Goal: Information Seeking & Learning: Find specific page/section

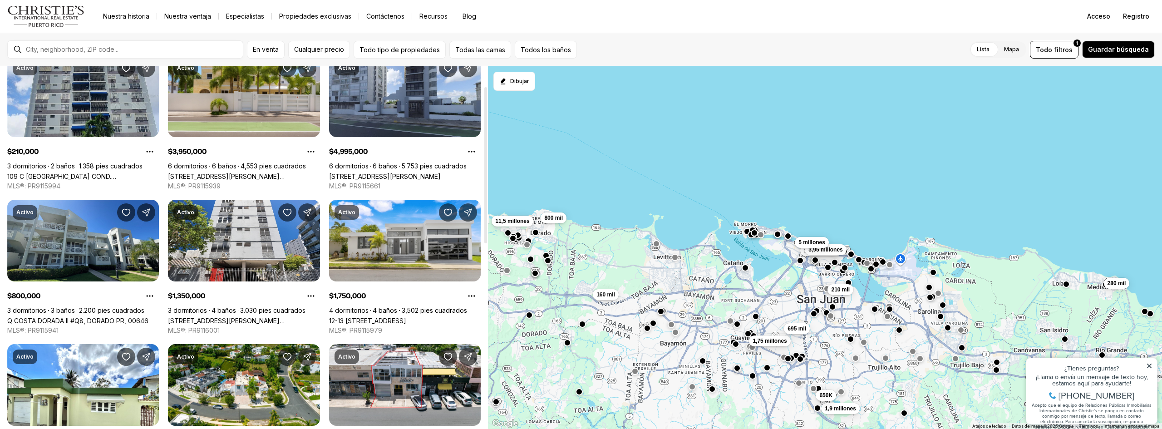
scroll to position [45, 0]
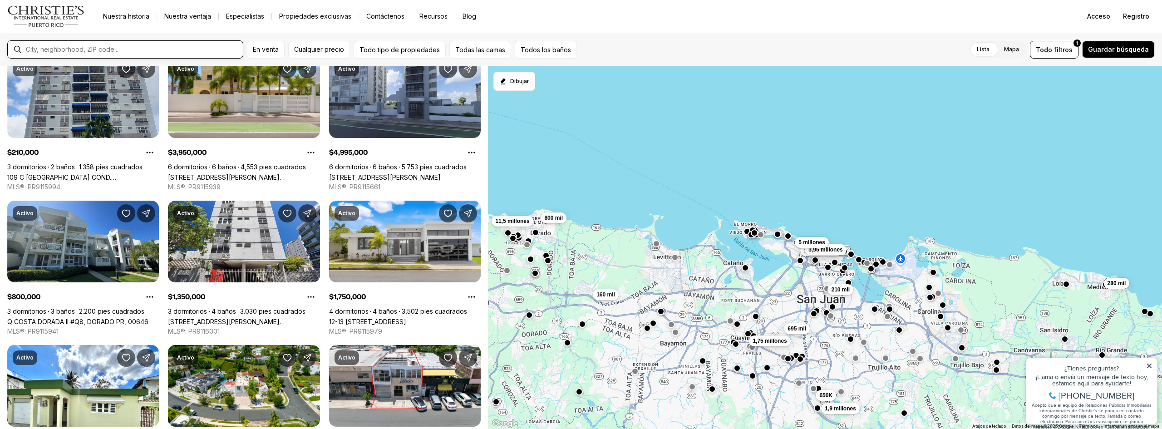
click at [146, 49] on input "text" at bounding box center [132, 49] width 213 height 8
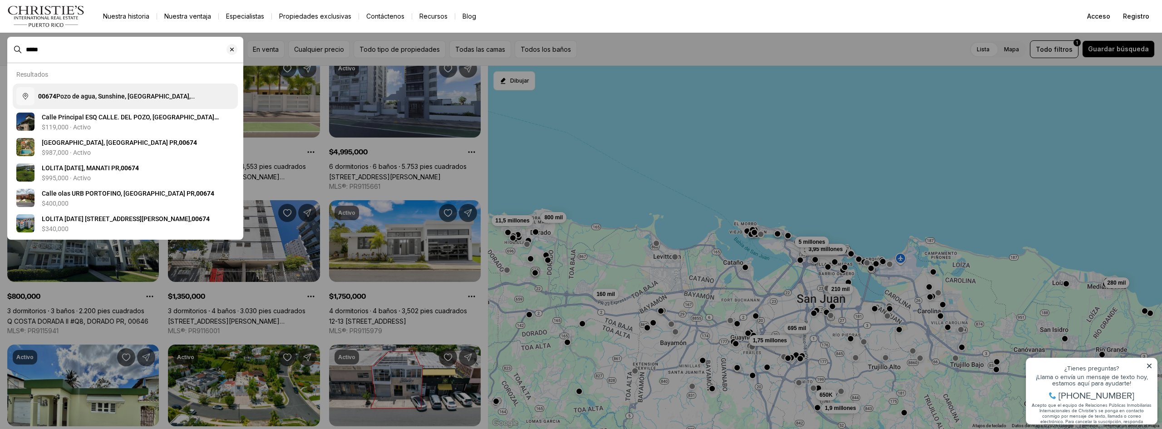
type input "*****"
click at [90, 93] on font "Pozo de agua, Sunshine, NM, EE. UU." at bounding box center [116, 101] width 157 height 16
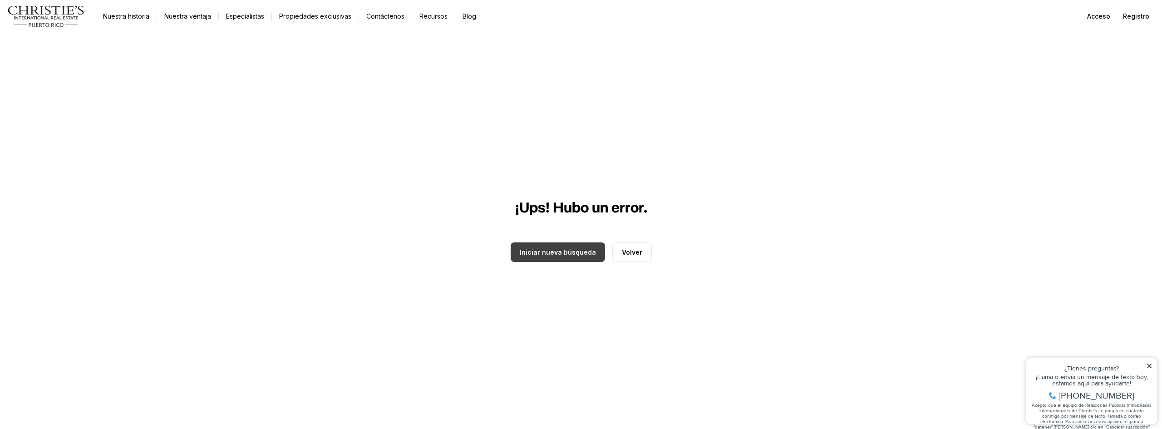
click at [595, 254] on button "Iniciar nueva búsqueda" at bounding box center [558, 252] width 94 height 20
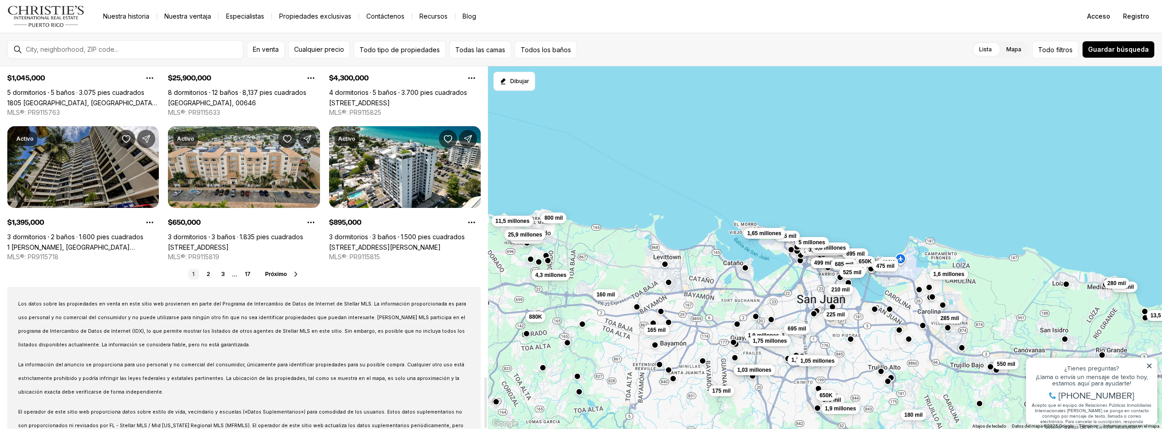
scroll to position [2208, 0]
